Goal: Find specific page/section: Find specific page/section

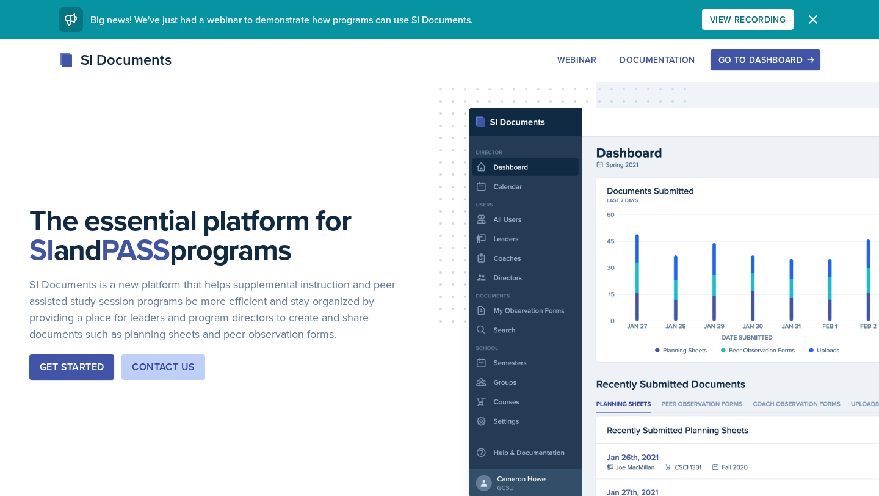
click at [780, 57] on div "Go to Dashboard" at bounding box center [766, 60] width 94 height 10
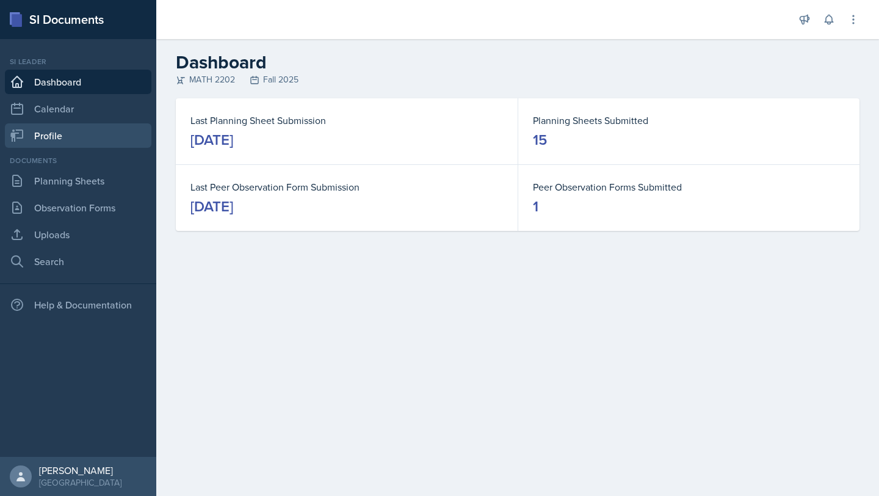
click at [83, 132] on link "Profile" at bounding box center [78, 135] width 147 height 24
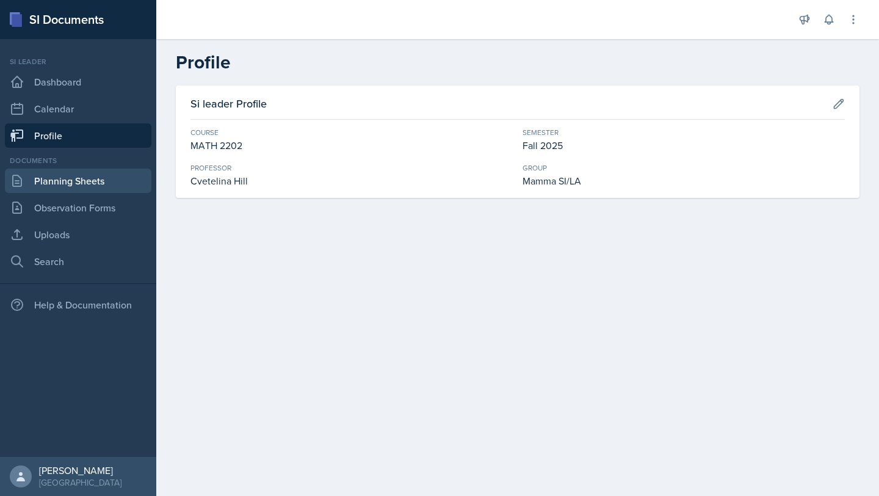
click at [89, 189] on link "Planning Sheets" at bounding box center [78, 181] width 147 height 24
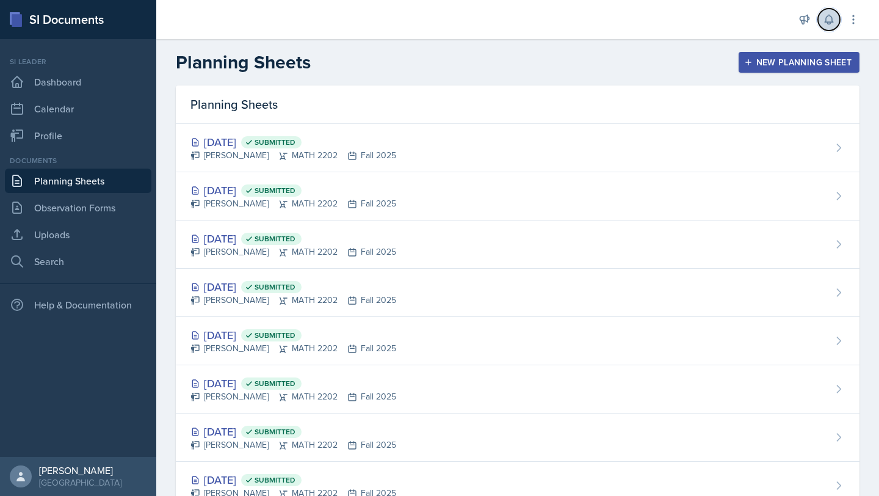
click at [820, 23] on button at bounding box center [829, 20] width 22 height 22
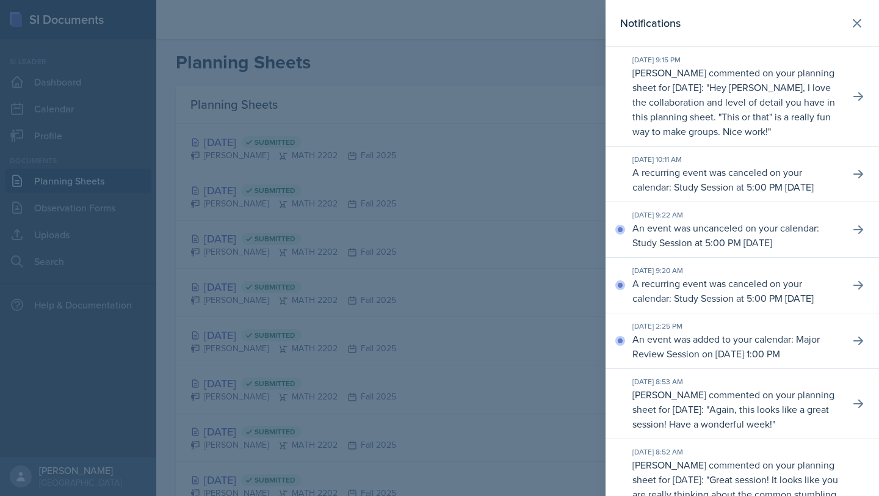
click at [551, 153] on div at bounding box center [439, 248] width 879 height 496
